Goal: Information Seeking & Learning: Learn about a topic

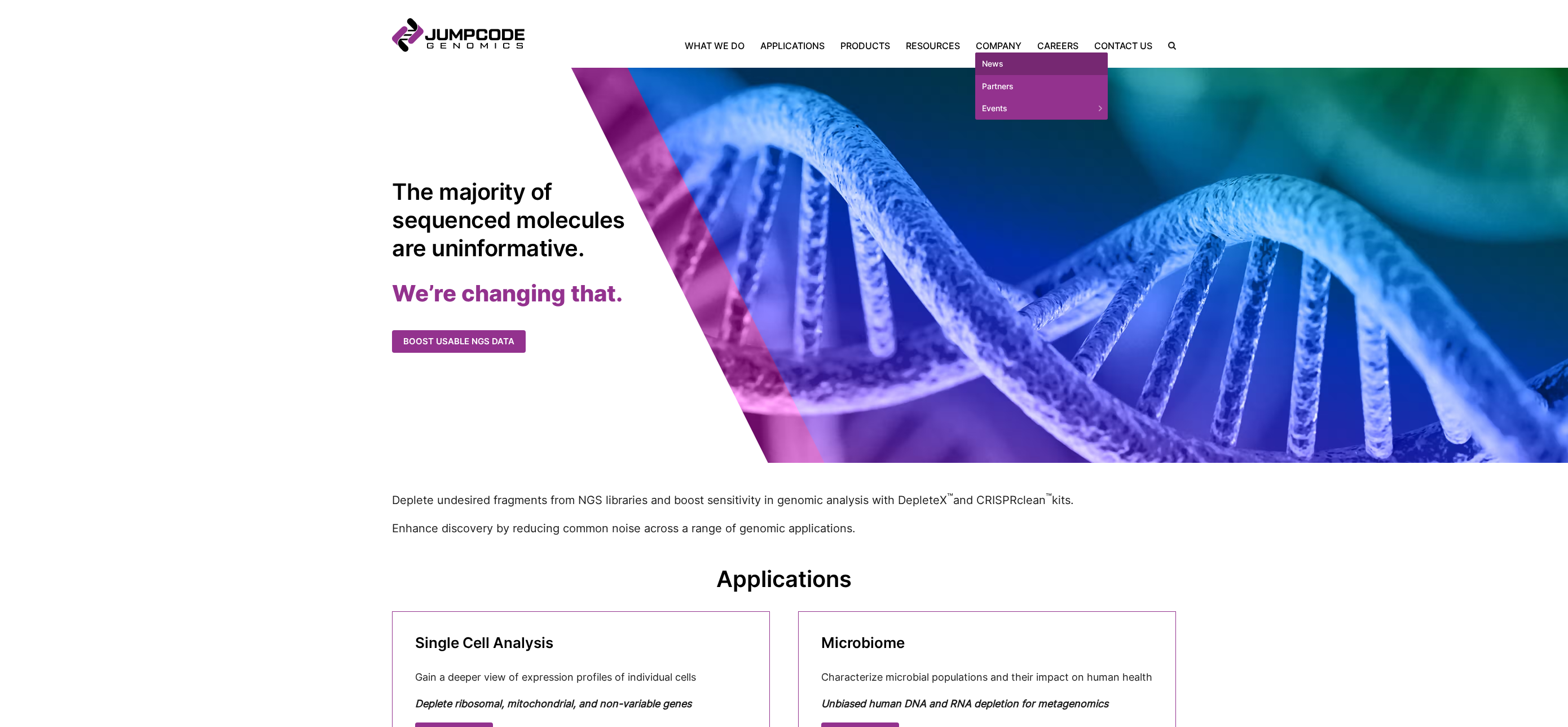
click at [995, 62] on link "News" at bounding box center [1041, 64] width 132 height 23
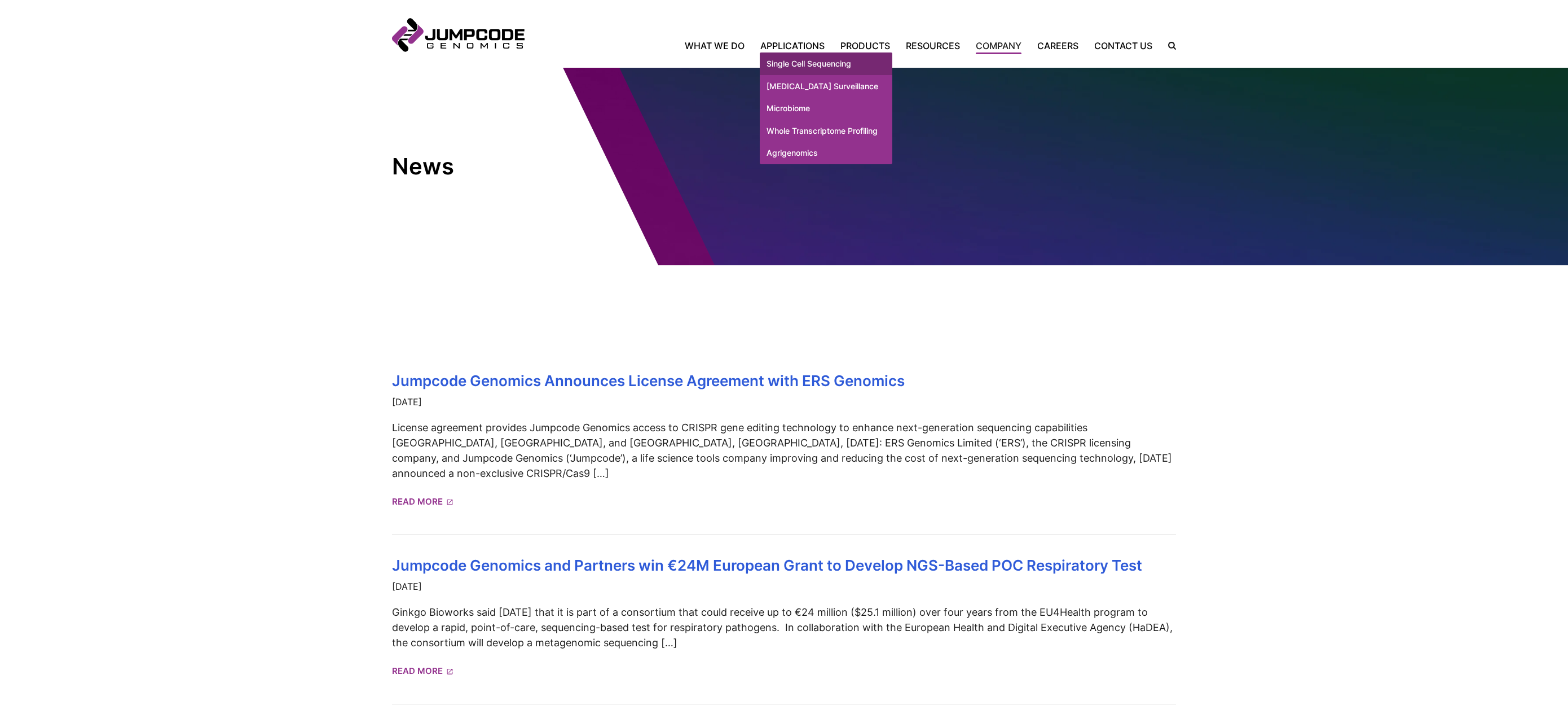
click at [813, 62] on link "Single Cell Sequencing" at bounding box center [825, 64] width 132 height 23
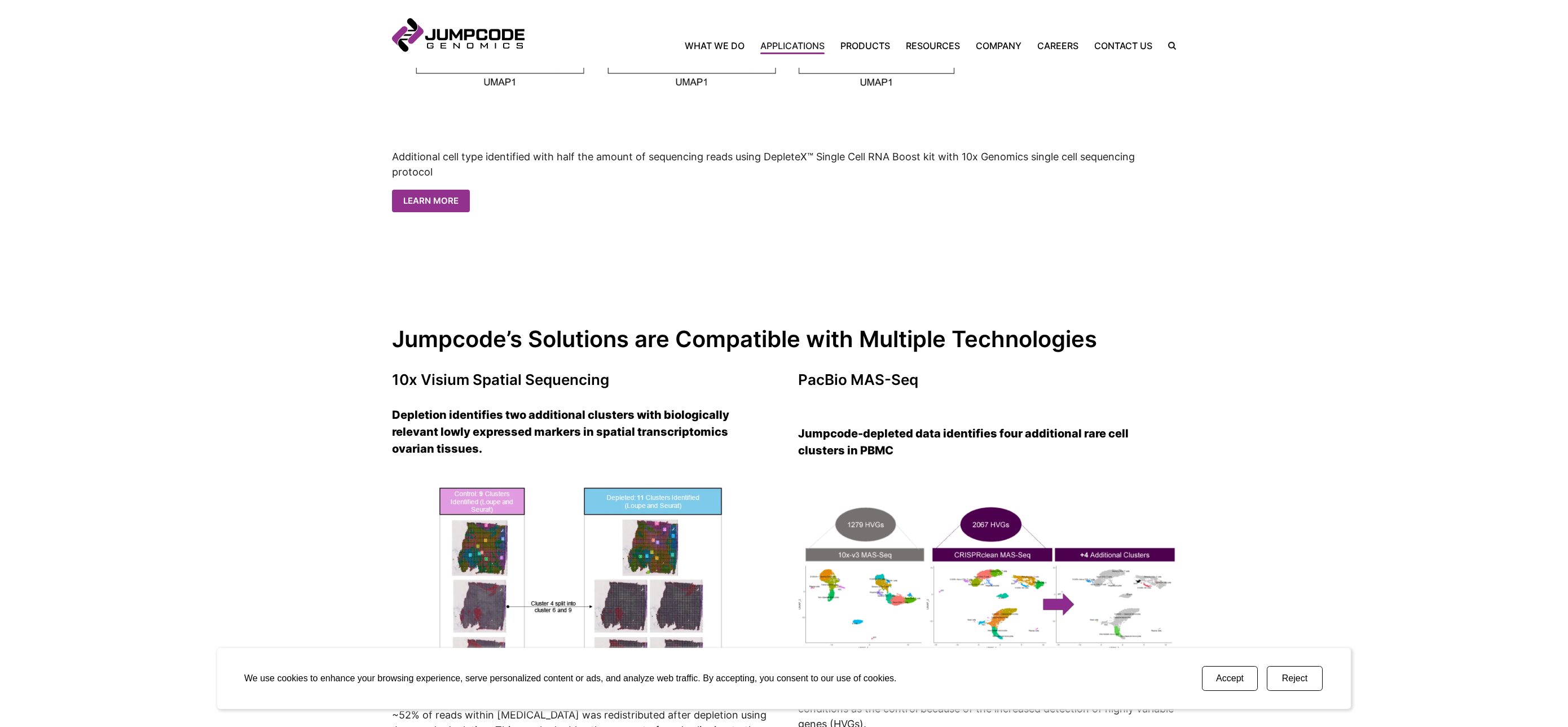
scroll to position [1467, 0]
